Goal: Information Seeking & Learning: Learn about a topic

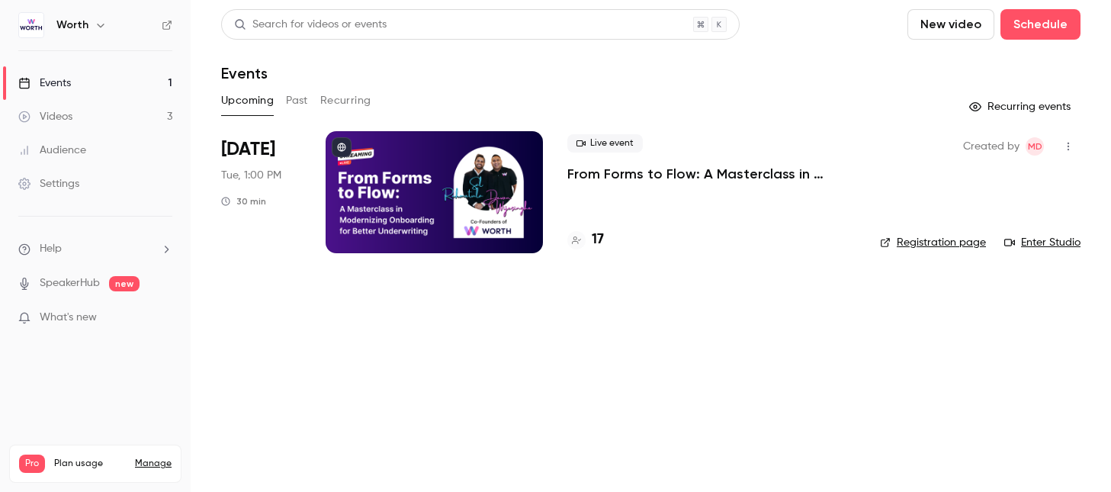
click at [594, 245] on h4 "17" at bounding box center [598, 240] width 12 height 21
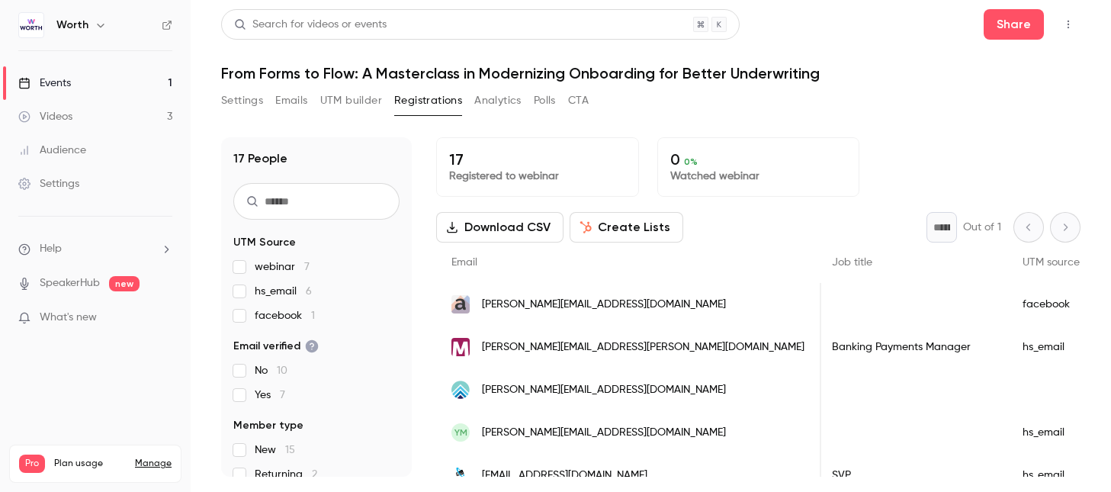
click at [581, 96] on button "CTA" at bounding box center [578, 100] width 21 height 24
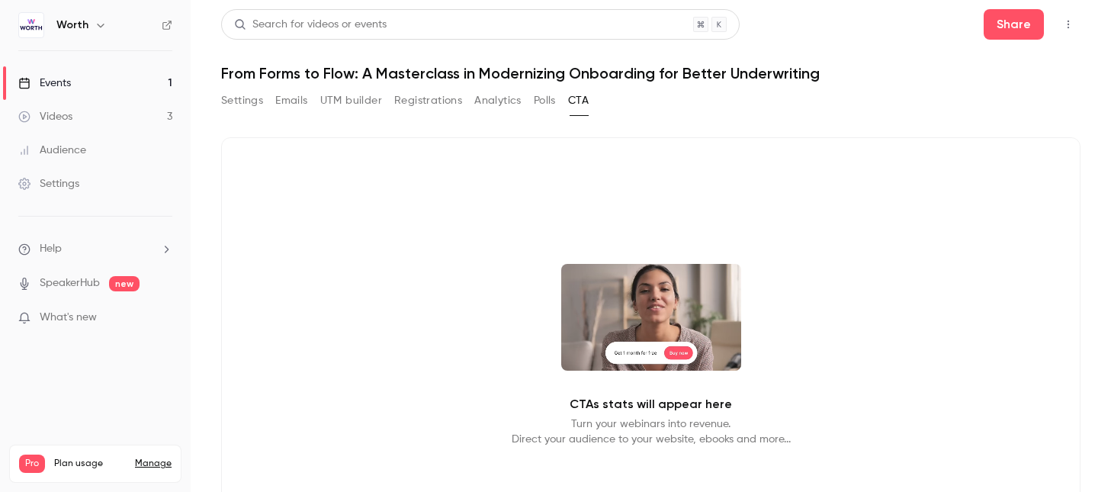
click at [358, 105] on button "UTM builder" at bounding box center [351, 100] width 62 height 24
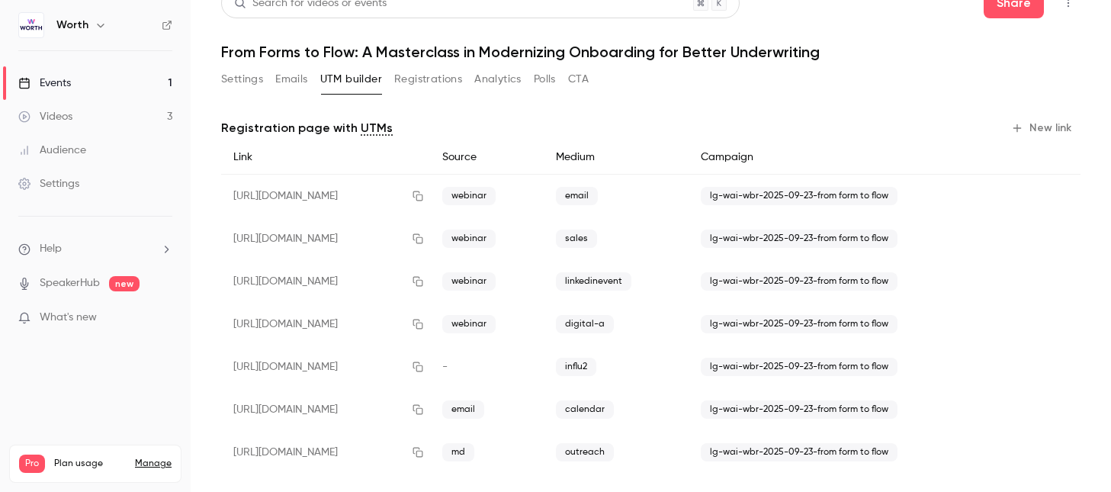
scroll to position [24, 0]
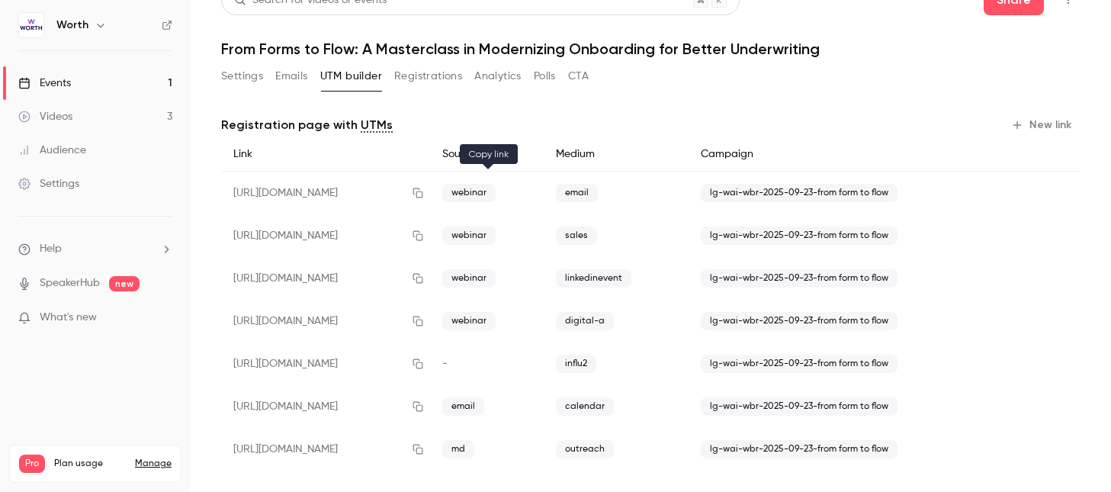
click at [424, 192] on icon "button" at bounding box center [418, 193] width 12 height 11
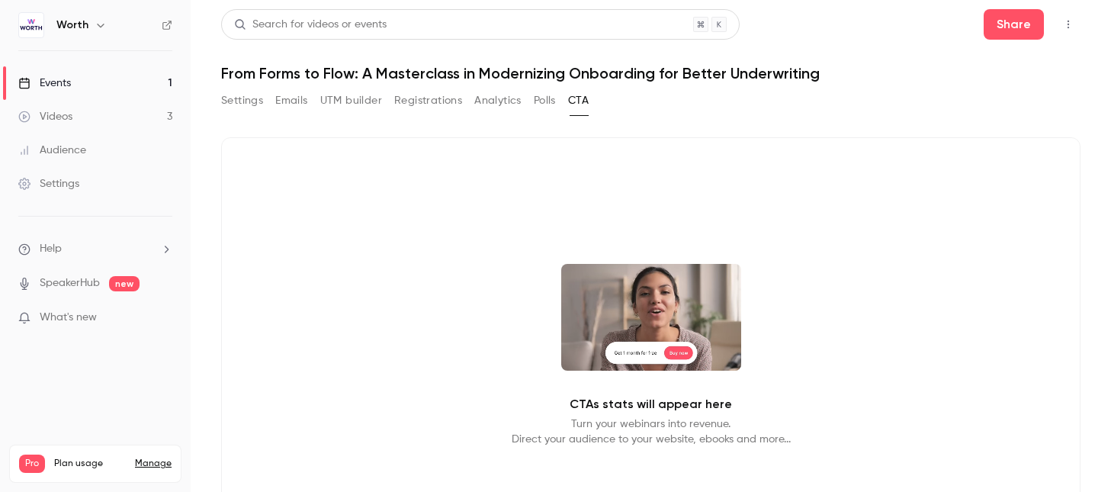
click at [132, 83] on link "Events 1" at bounding box center [95, 83] width 191 height 34
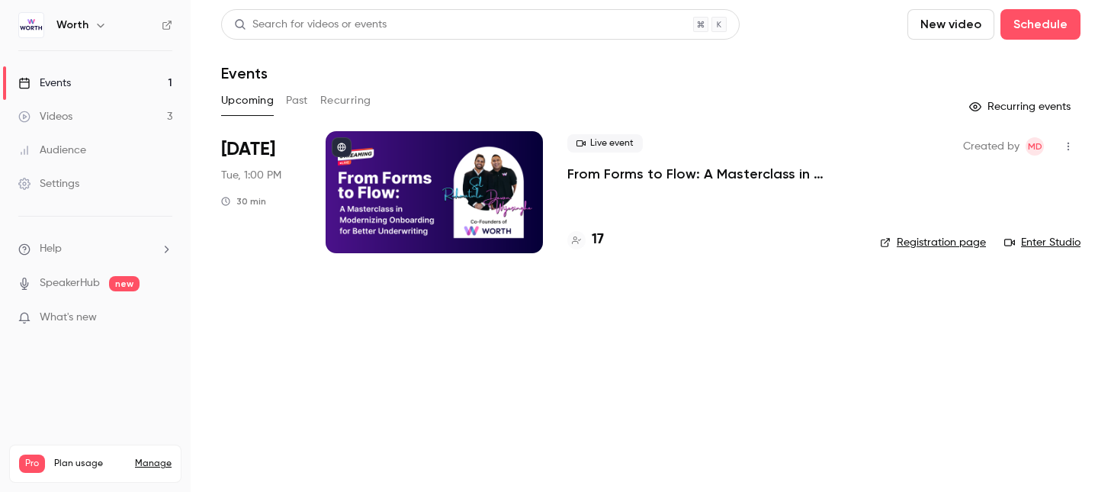
click at [595, 236] on h4 "17" at bounding box center [598, 240] width 12 height 21
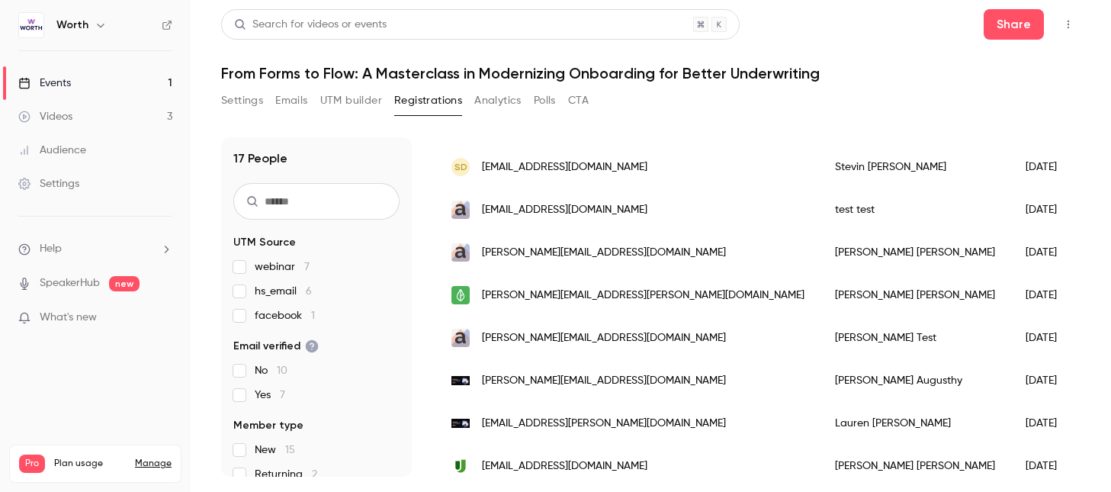
scroll to position [532, 0]
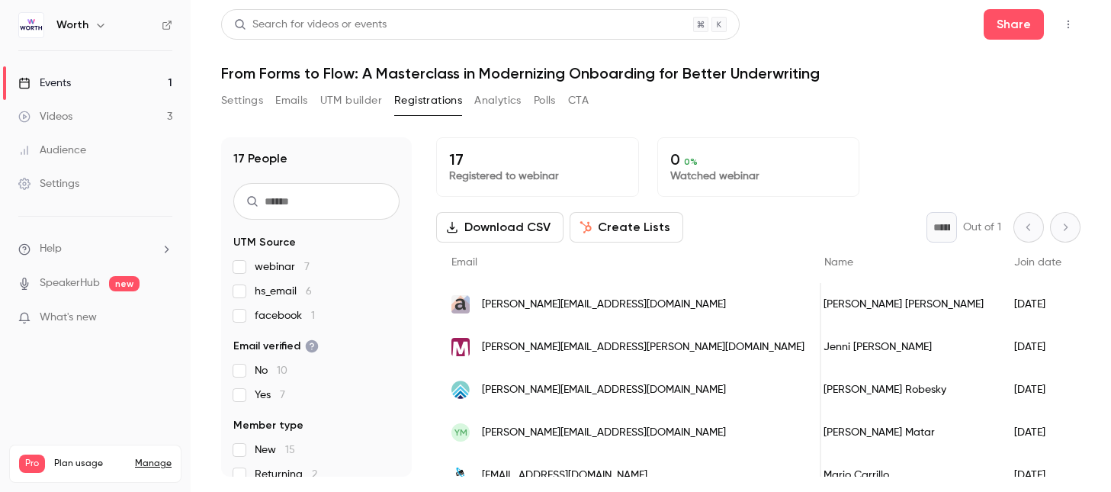
scroll to position [0, 14]
click at [125, 80] on link "Events 1" at bounding box center [95, 83] width 191 height 34
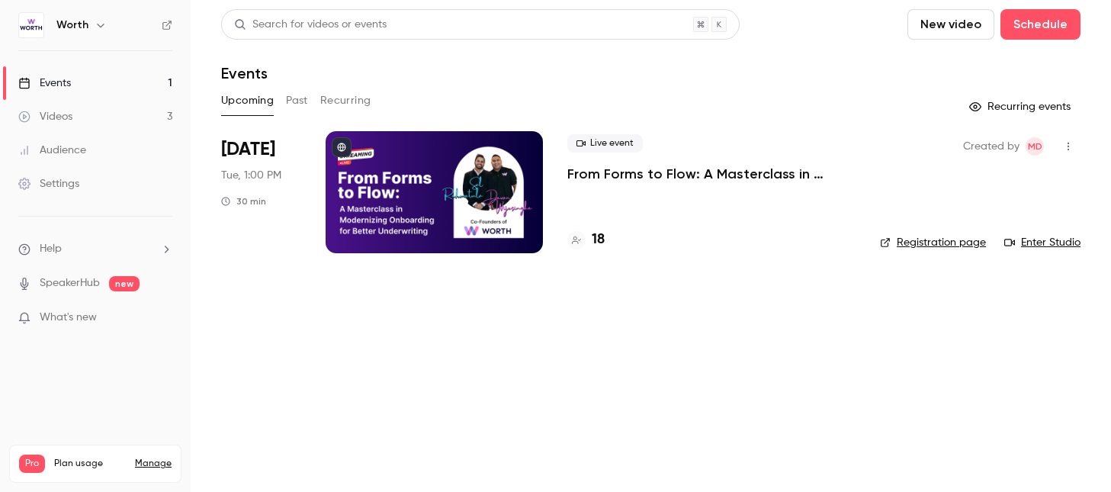
click at [606, 241] on div "18" at bounding box center [712, 240] width 288 height 21
click at [600, 238] on h4 "18" at bounding box center [598, 240] width 13 height 21
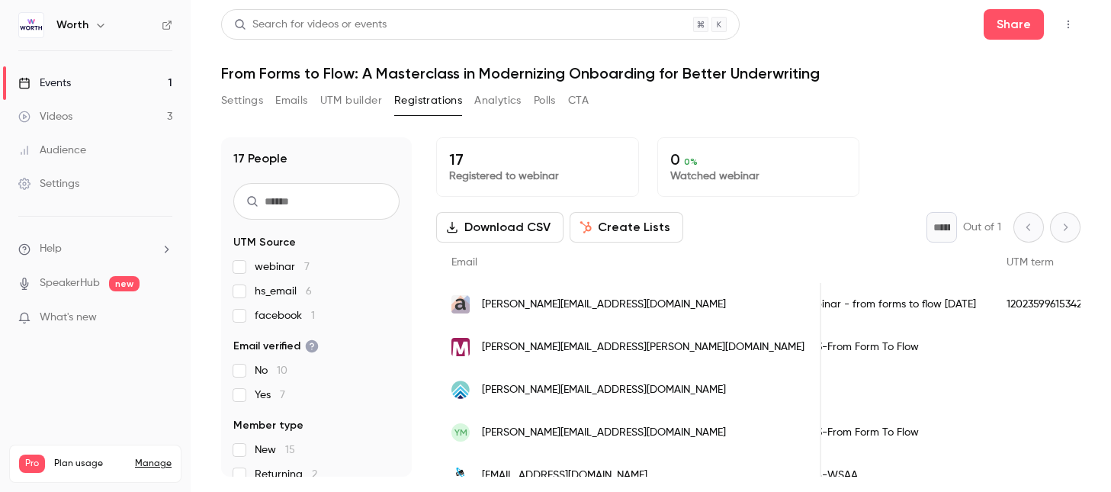
click at [549, 170] on p "Registered to webinar" at bounding box center [537, 176] width 177 height 15
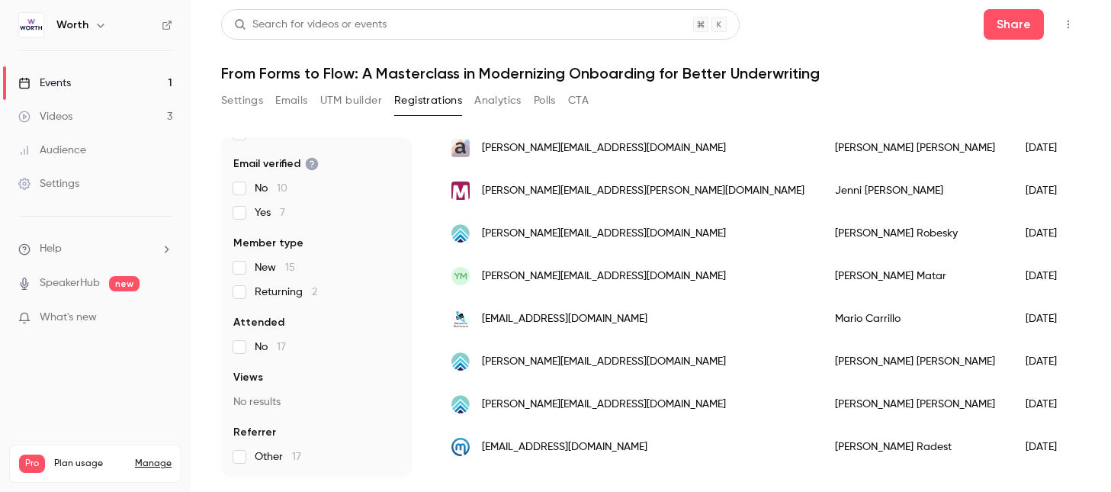
scroll to position [143, 0]
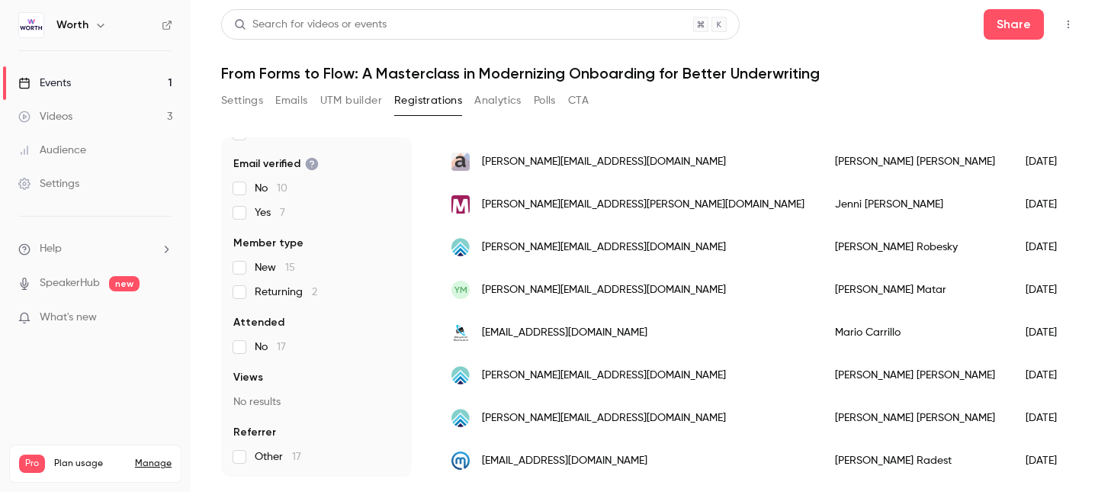
click at [272, 265] on span "New 15" at bounding box center [275, 267] width 40 height 15
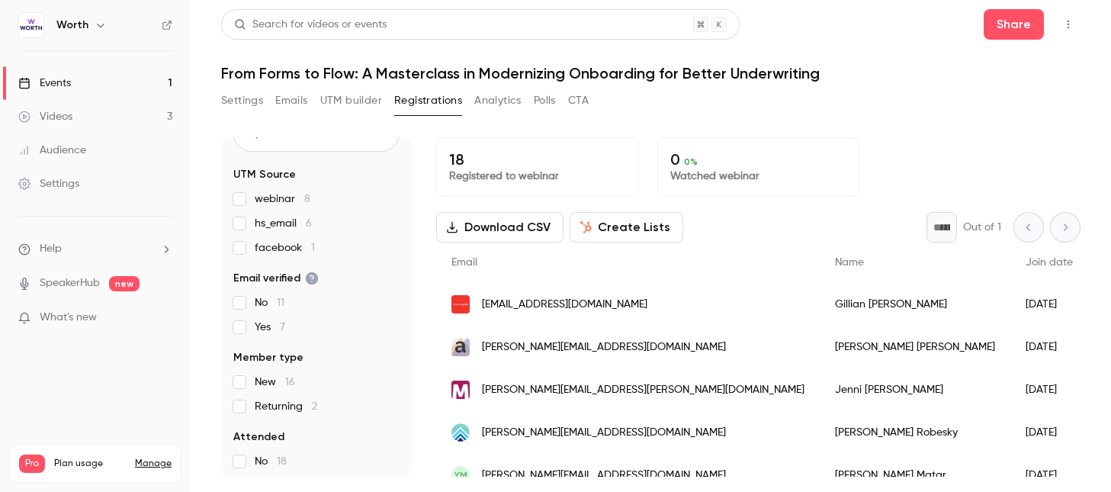
scroll to position [0, 0]
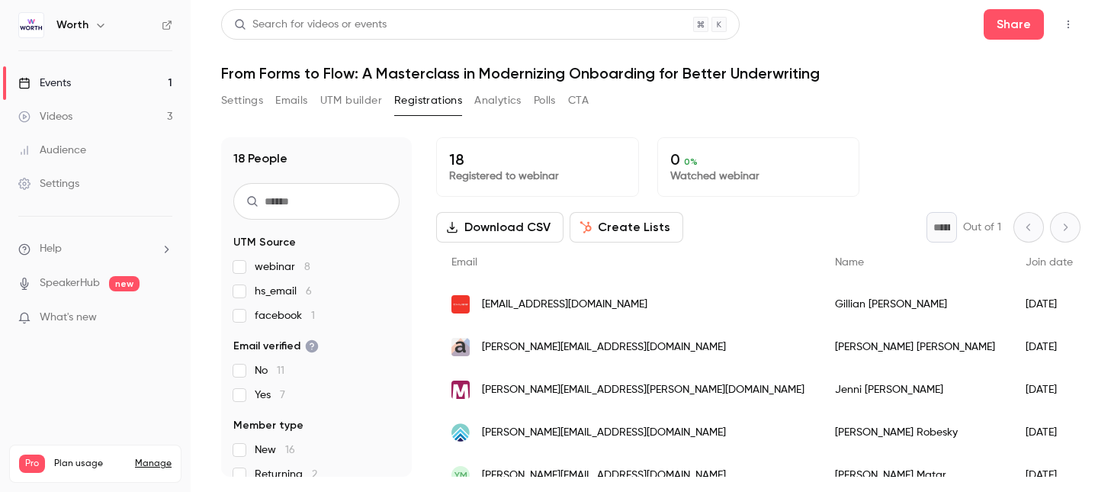
click at [501, 183] on p "Registered to webinar" at bounding box center [537, 176] width 177 height 15
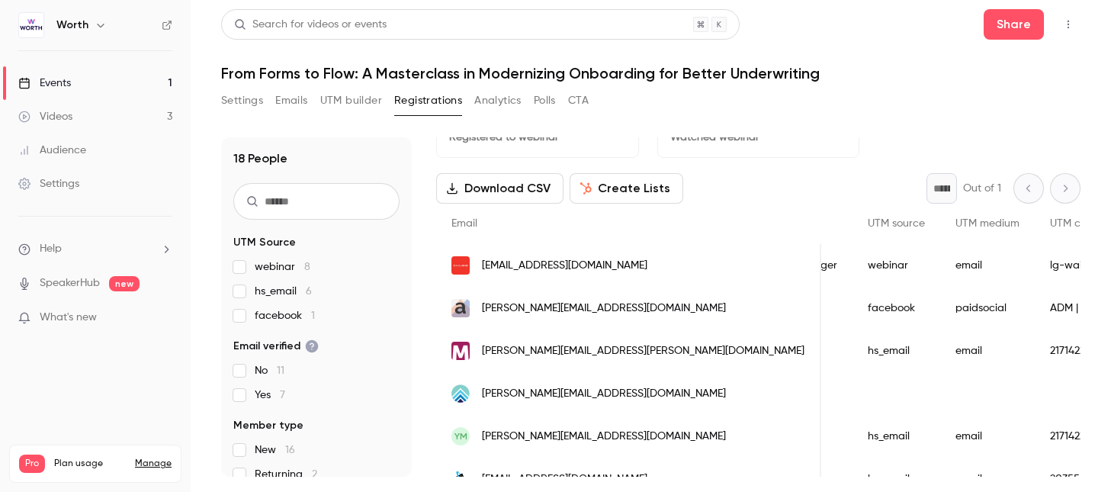
scroll to position [36, 0]
